Goal: Task Accomplishment & Management: Manage account settings

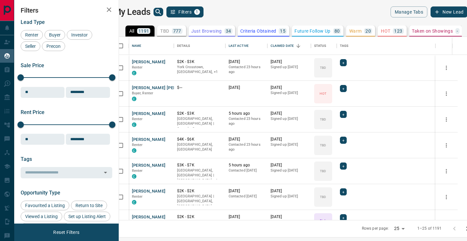
scroll to position [183, 345]
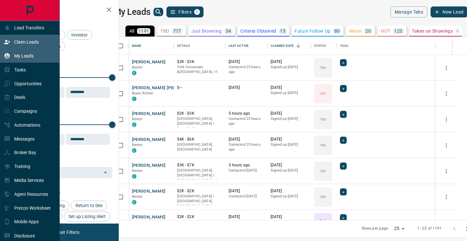
click at [8, 43] on icon at bounding box center [7, 42] width 6 height 6
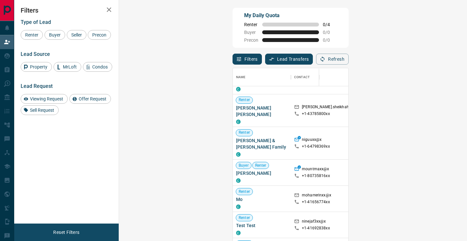
scroll to position [86, 0]
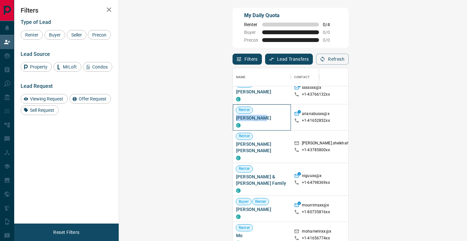
drag, startPoint x: 153, startPoint y: 118, endPoint x: 126, endPoint y: 118, distance: 27.1
click at [233, 118] on div "Renter [PERSON_NAME] C" at bounding box center [262, 117] width 58 height 26
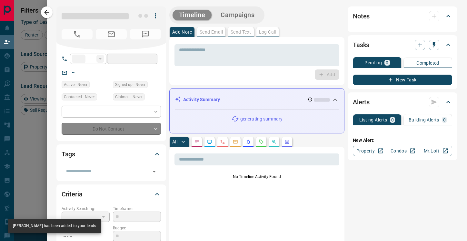
type input "**"
type input "**********"
type input "**"
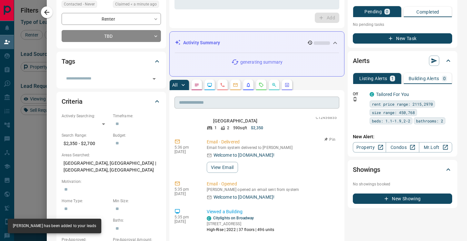
scroll to position [170, 0]
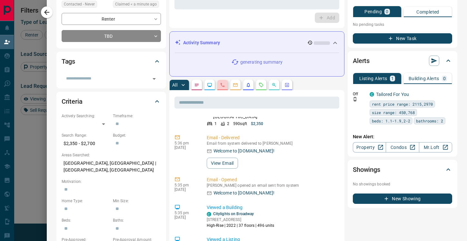
click at [225, 81] on button "button" at bounding box center [222, 85] width 10 height 10
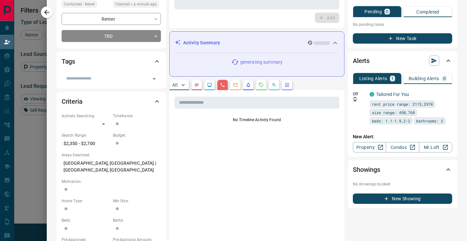
scroll to position [0, 0]
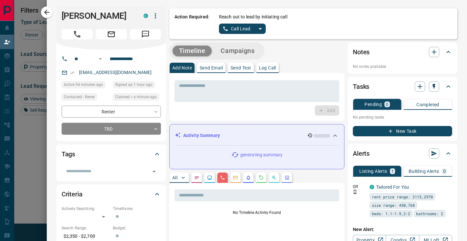
click at [241, 32] on button "Call Lead" at bounding box center [237, 29] width 36 height 10
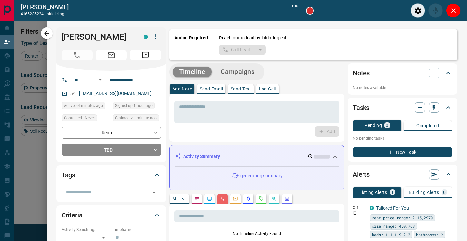
scroll to position [166, 334]
type input "*******"
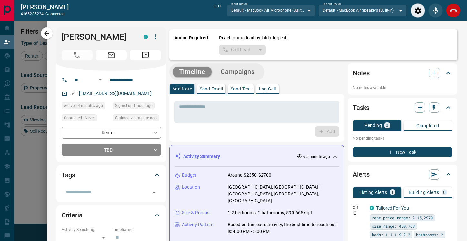
click at [456, 8] on icon "End Call" at bounding box center [454, 11] width 8 height 8
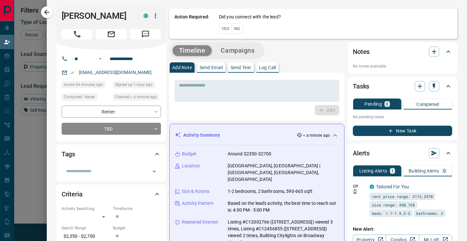
scroll to position [182, 334]
click at [241, 31] on button "No" at bounding box center [237, 29] width 11 height 10
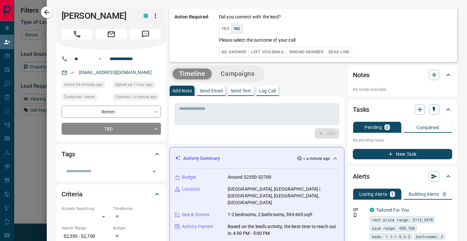
click at [236, 52] on button "No Answer" at bounding box center [234, 52] width 30 height 10
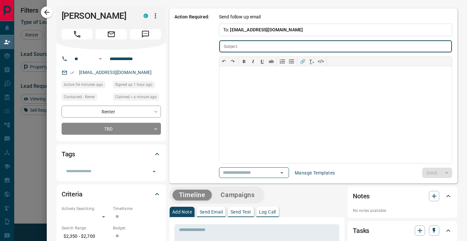
type input "**********"
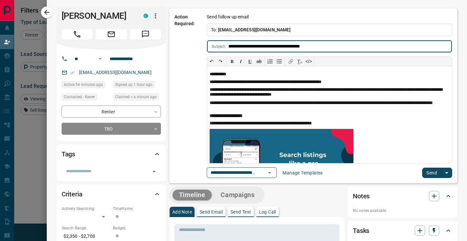
click at [433, 174] on button "Send" at bounding box center [431, 172] width 19 height 10
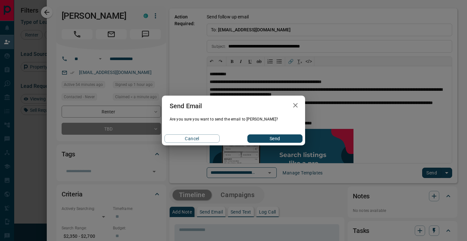
click at [268, 138] on button "Send" at bounding box center [274, 138] width 55 height 8
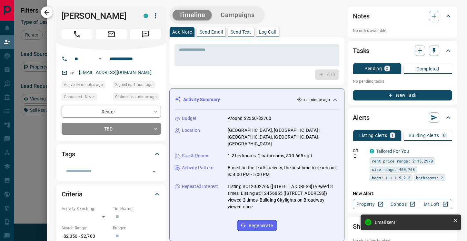
click at [47, 11] on icon "button" at bounding box center [47, 12] width 8 height 8
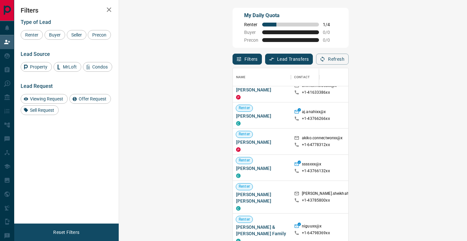
scroll to position [10, 0]
drag, startPoint x: 157, startPoint y: 167, endPoint x: 126, endPoint y: 168, distance: 31.3
click at [233, 168] on div "[PERSON_NAME]" at bounding box center [262, 167] width 58 height 26
copy span "[PERSON_NAME]"
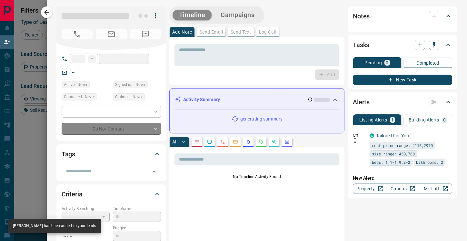
type input "**"
type input "**********"
type input "**"
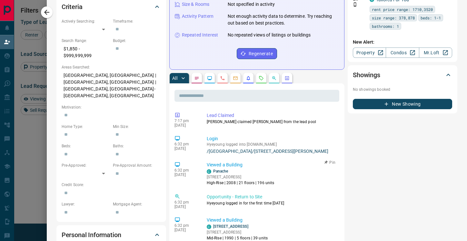
scroll to position [181, 0]
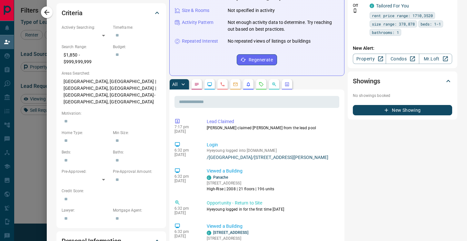
click at [225, 82] on icon "Calls" at bounding box center [222, 84] width 5 height 5
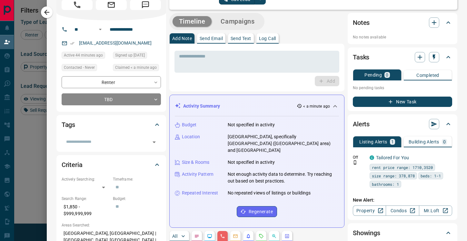
scroll to position [0, 0]
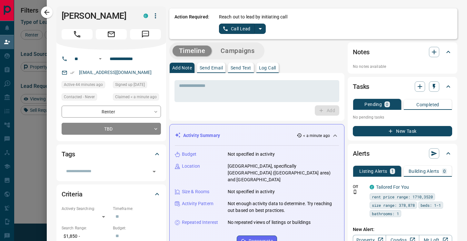
click at [240, 31] on button "Call Lead" at bounding box center [237, 29] width 36 height 10
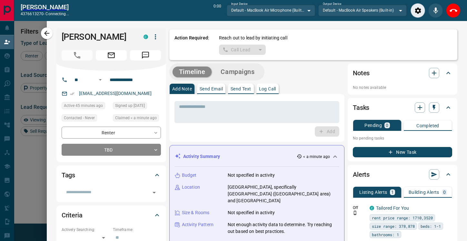
scroll to position [166, 334]
click at [454, 10] on icon "End Call" at bounding box center [454, 11] width 8 height 8
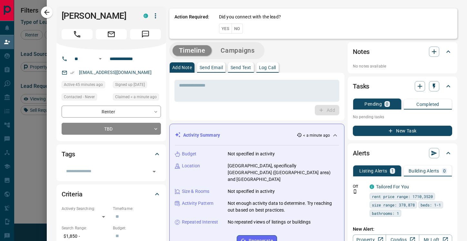
click at [244, 27] on div "Did you connect with the lead? Yes No" at bounding box center [335, 24] width 233 height 20
click at [237, 28] on button "No" at bounding box center [237, 29] width 11 height 10
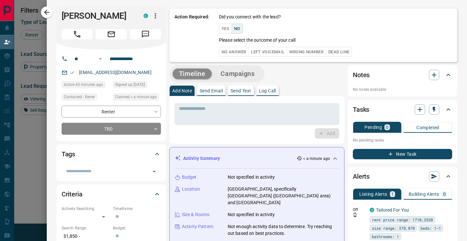
click at [240, 50] on button "No Answer" at bounding box center [234, 52] width 30 height 10
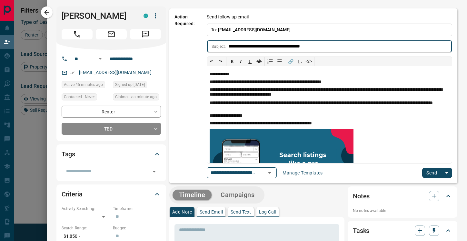
click at [427, 172] on button "Send" at bounding box center [431, 172] width 19 height 10
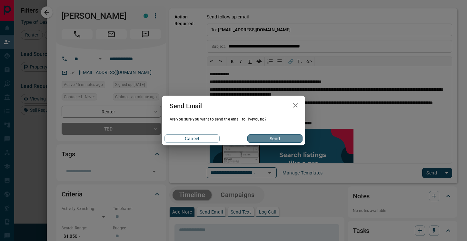
click at [264, 138] on button "Send" at bounding box center [274, 138] width 55 height 8
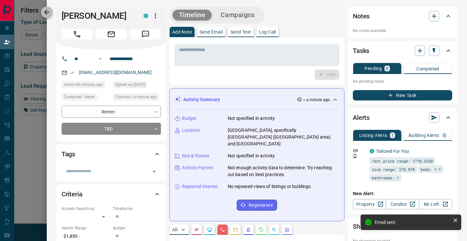
click at [48, 13] on icon "button" at bounding box center [47, 12] width 8 height 8
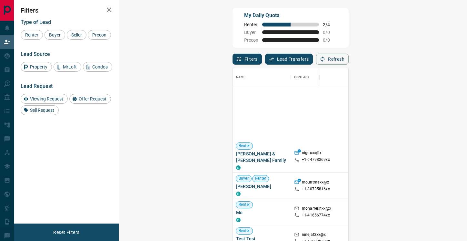
scroll to position [0, 0]
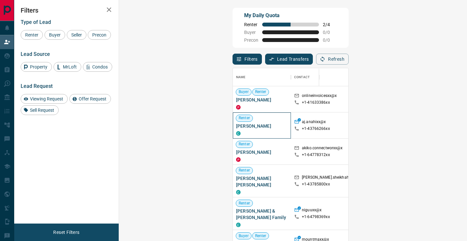
drag, startPoint x: 156, startPoint y: 126, endPoint x: 127, endPoint y: 126, distance: 29.0
click at [236, 126] on span "[PERSON_NAME]" at bounding box center [262, 126] width 52 height 6
copy span "[PERSON_NAME]"
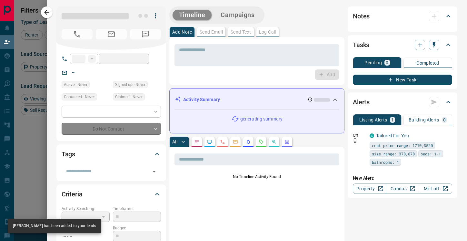
type input "**"
type input "**********"
type input "**"
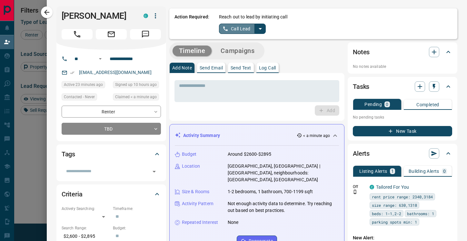
click at [241, 29] on button "Call Lead" at bounding box center [237, 29] width 36 height 10
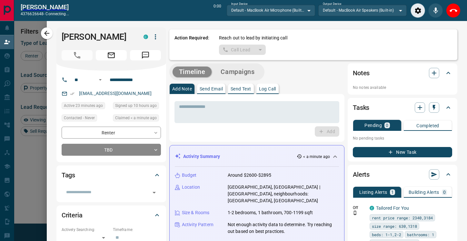
scroll to position [166, 334]
click at [454, 14] on icon "End Call" at bounding box center [454, 11] width 8 height 8
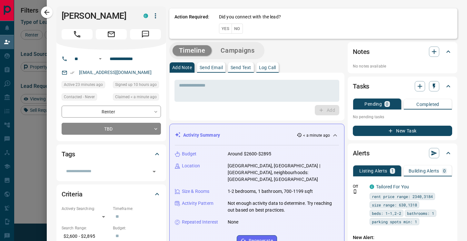
scroll to position [182, 334]
click at [239, 30] on button "No" at bounding box center [237, 29] width 11 height 10
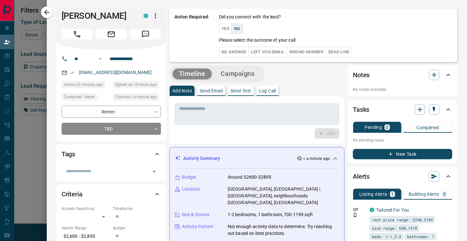
click at [243, 52] on button "No Answer" at bounding box center [234, 52] width 30 height 10
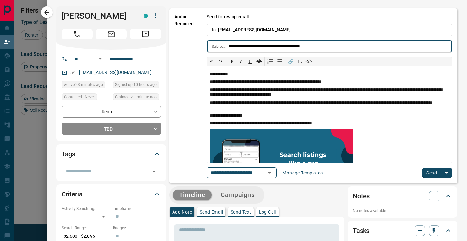
click at [432, 174] on button "Send" at bounding box center [431, 172] width 19 height 10
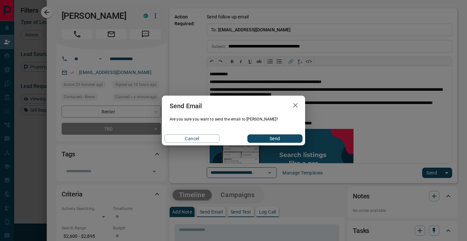
click at [278, 138] on button "Send" at bounding box center [274, 138] width 55 height 8
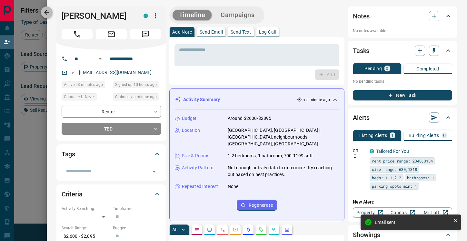
click at [46, 12] on icon "button" at bounding box center [46, 12] width 5 height 5
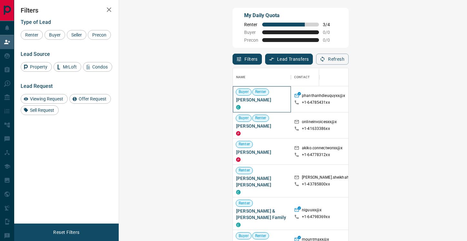
drag, startPoint x: 168, startPoint y: 99, endPoint x: 126, endPoint y: 98, distance: 42.6
click at [233, 98] on div "Buyer [PERSON_NAME] [PERSON_NAME]" at bounding box center [262, 99] width 58 height 26
copy span "[PERSON_NAME]"
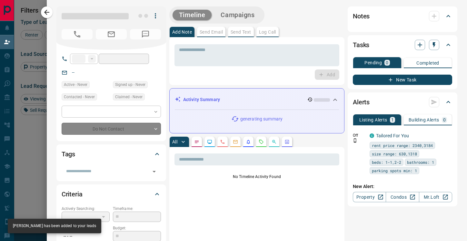
type input "**"
type input "**********"
type input "**"
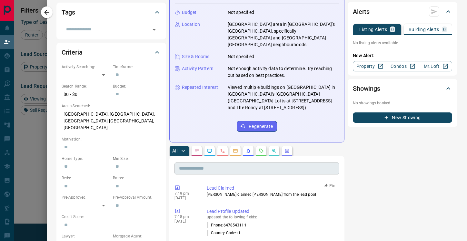
scroll to position [0, 0]
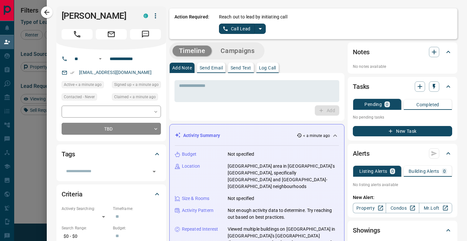
click at [244, 28] on button "Call Lead" at bounding box center [237, 29] width 36 height 10
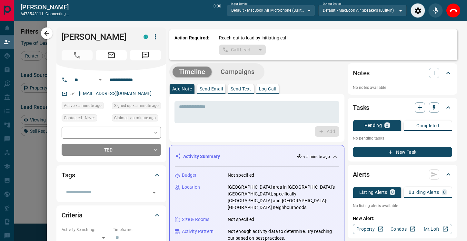
scroll to position [166, 334]
click at [451, 12] on icon "End Call" at bounding box center [454, 11] width 8 height 8
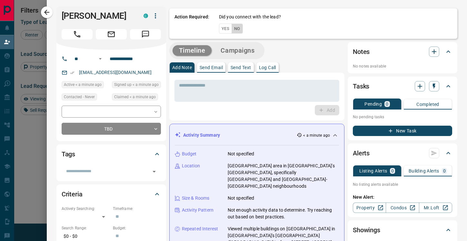
click at [238, 30] on button "No" at bounding box center [237, 29] width 11 height 10
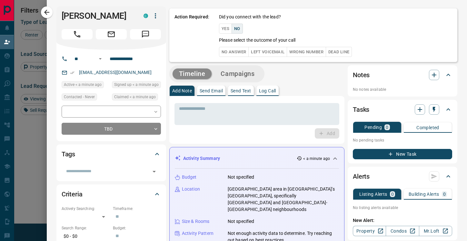
click at [238, 51] on button "No Answer" at bounding box center [234, 52] width 30 height 10
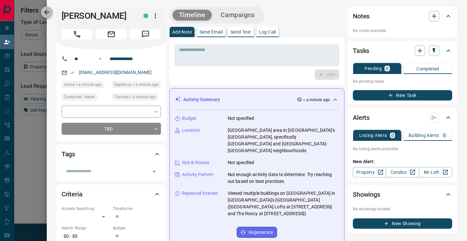
click at [42, 13] on button "button" at bounding box center [47, 12] width 12 height 12
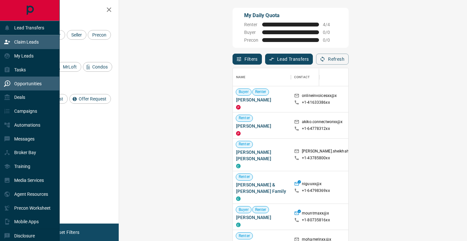
click at [16, 83] on p "Opportunities" at bounding box center [27, 83] width 27 height 5
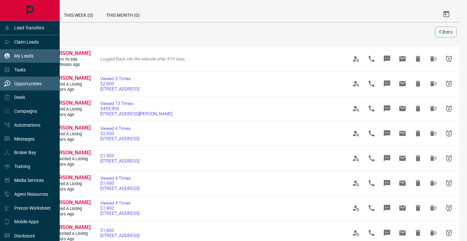
click at [24, 55] on p "My Leads" at bounding box center [23, 55] width 19 height 5
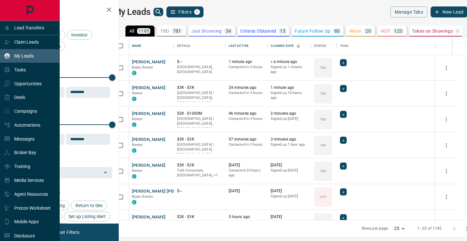
scroll to position [183, 345]
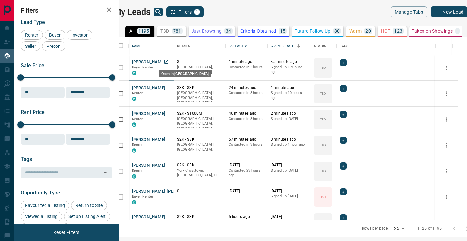
click at [168, 60] on icon "Open in New Tab" at bounding box center [167, 62] width 4 height 4
